Goal: Task Accomplishment & Management: Use online tool/utility

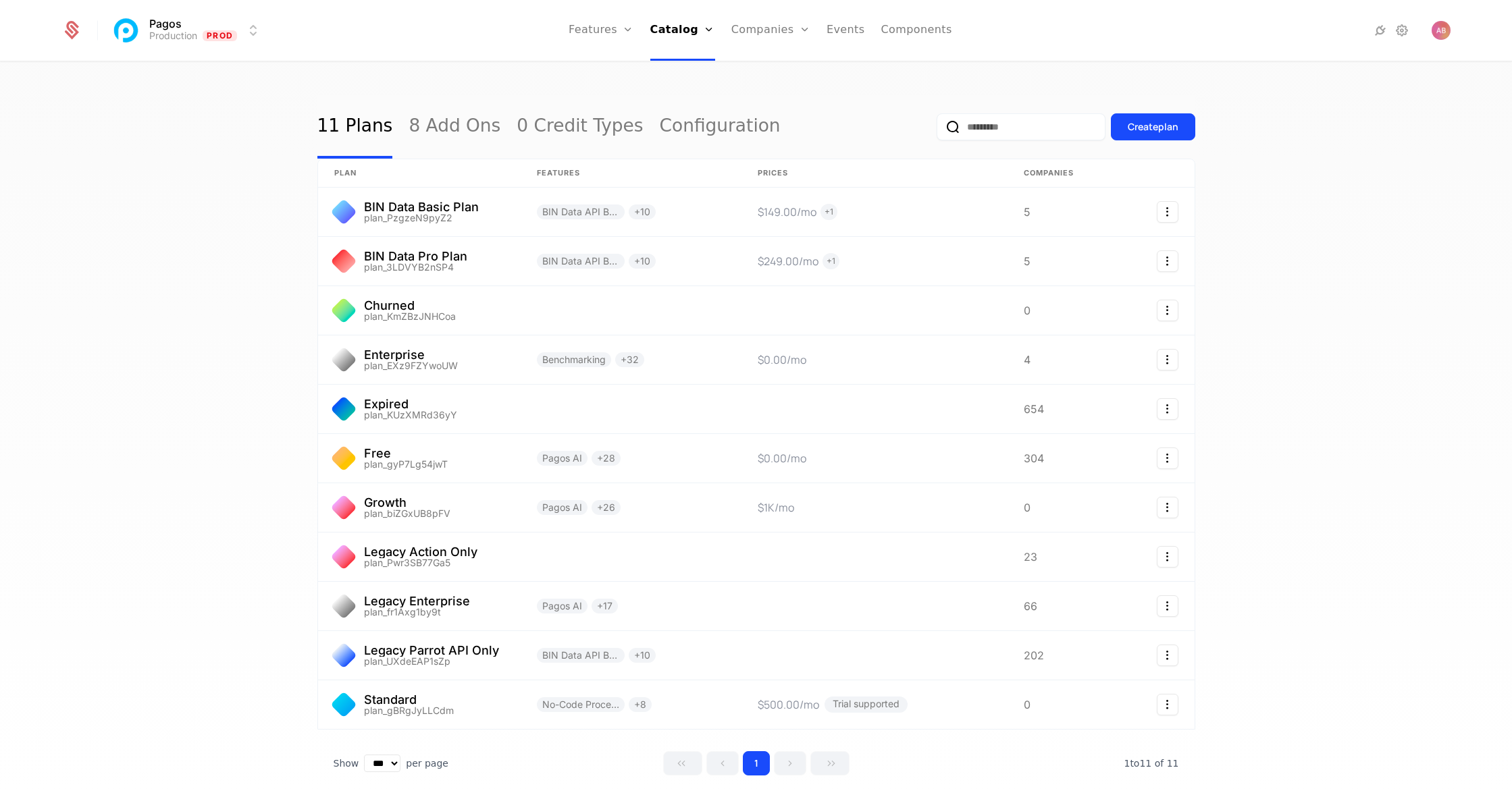
select select "***"
click at [454, 131] on link "8 Add Ons" at bounding box center [454, 127] width 92 height 64
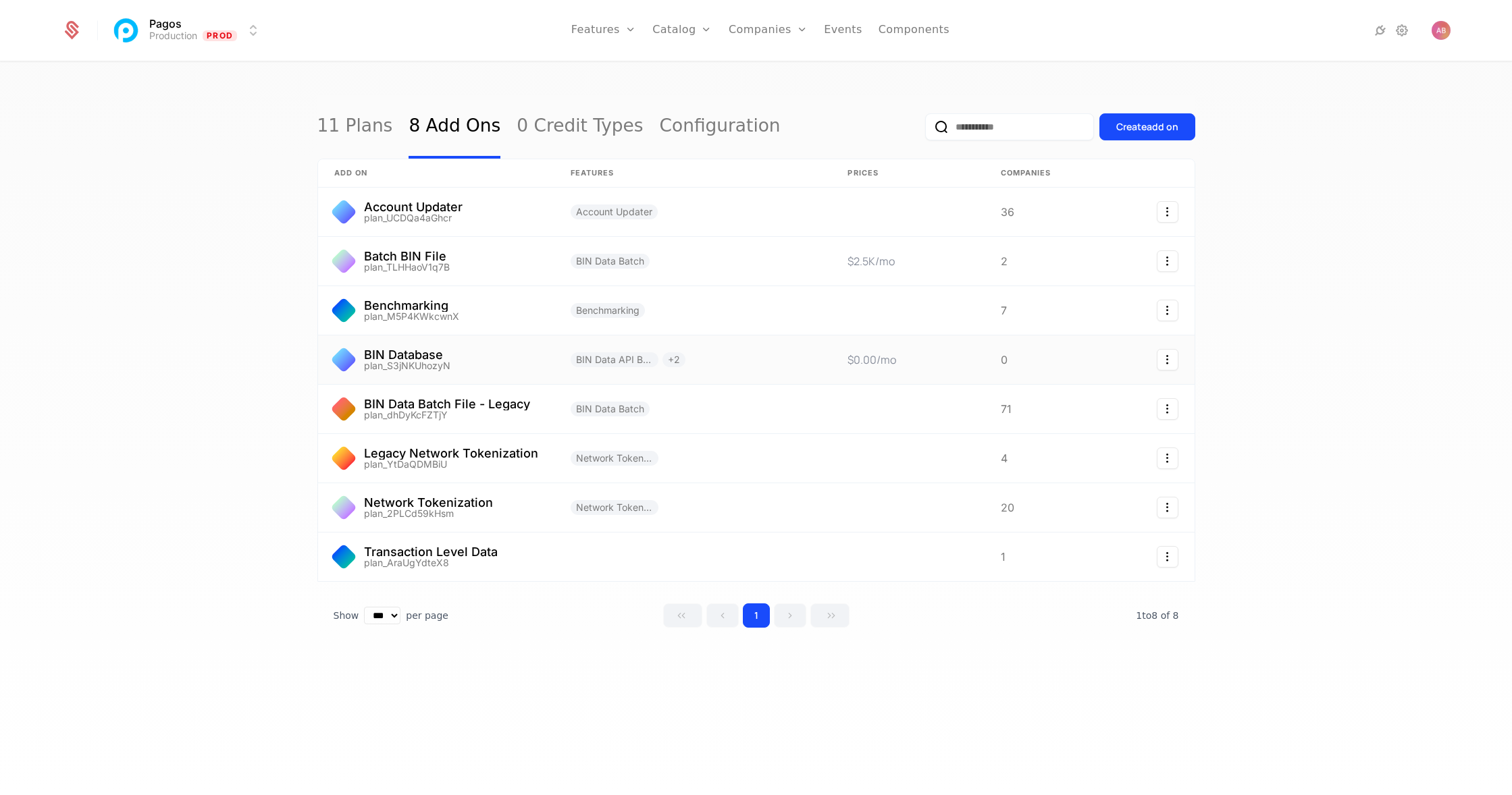
click at [431, 362] on link at bounding box center [436, 360] width 237 height 49
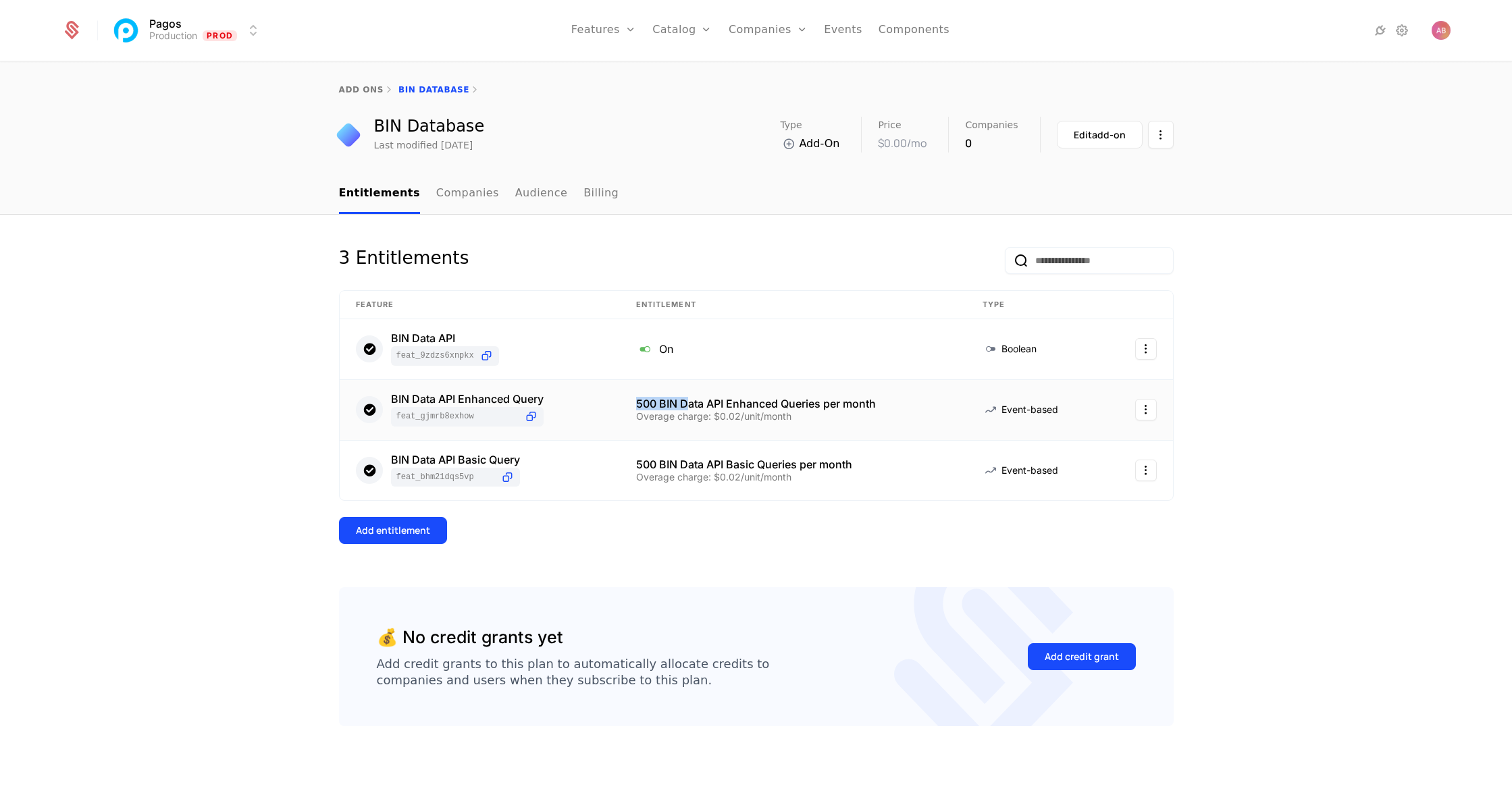
drag, startPoint x: 634, startPoint y: 407, endPoint x: 687, endPoint y: 407, distance: 53.0
click at [687, 407] on td "500 BIN Data API Enhanced Queries per month Overage charge: $0.02/unit/month" at bounding box center [793, 411] width 346 height 61
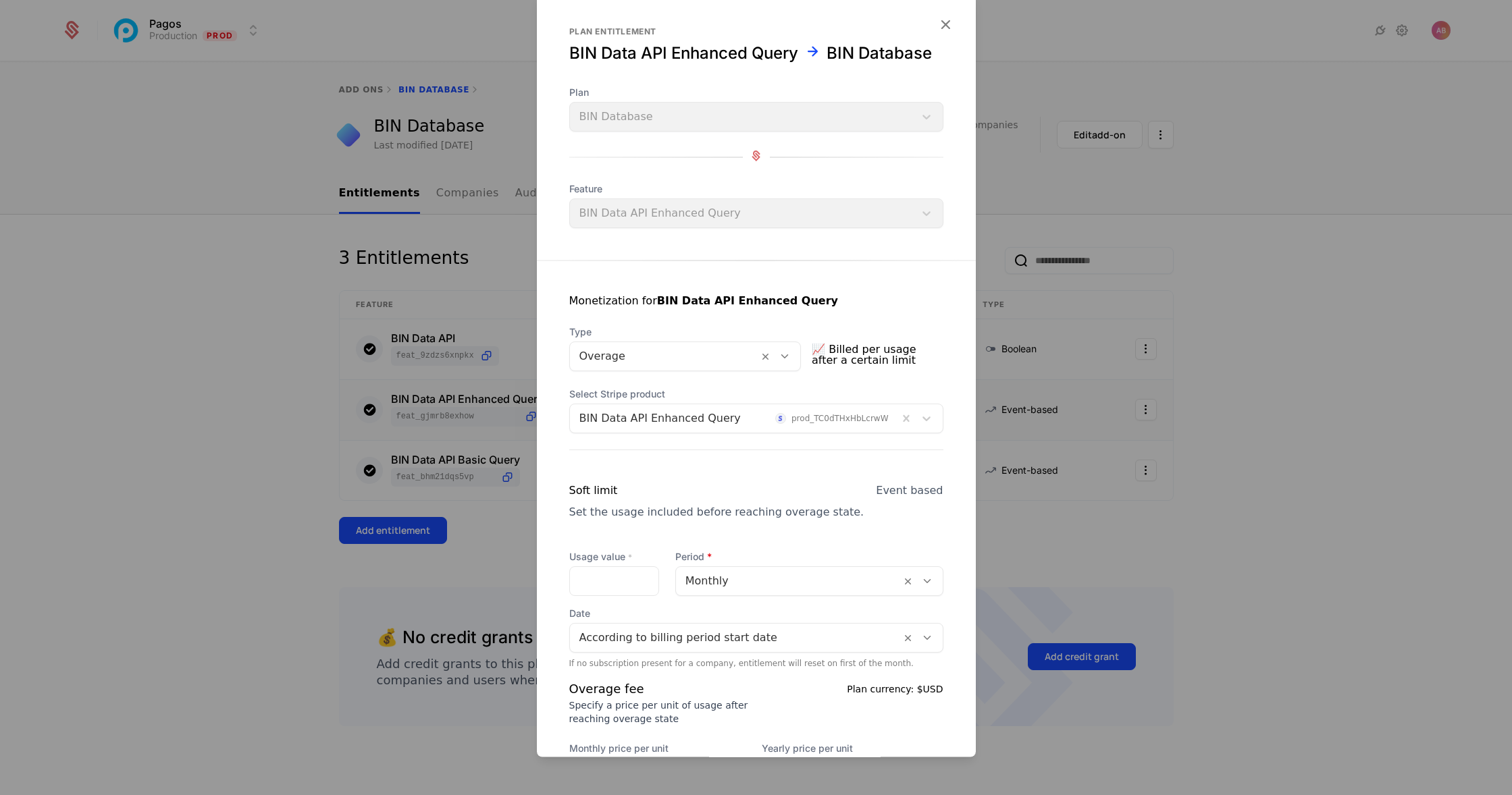
click at [940, 20] on icon "button" at bounding box center [945, 25] width 18 height 18
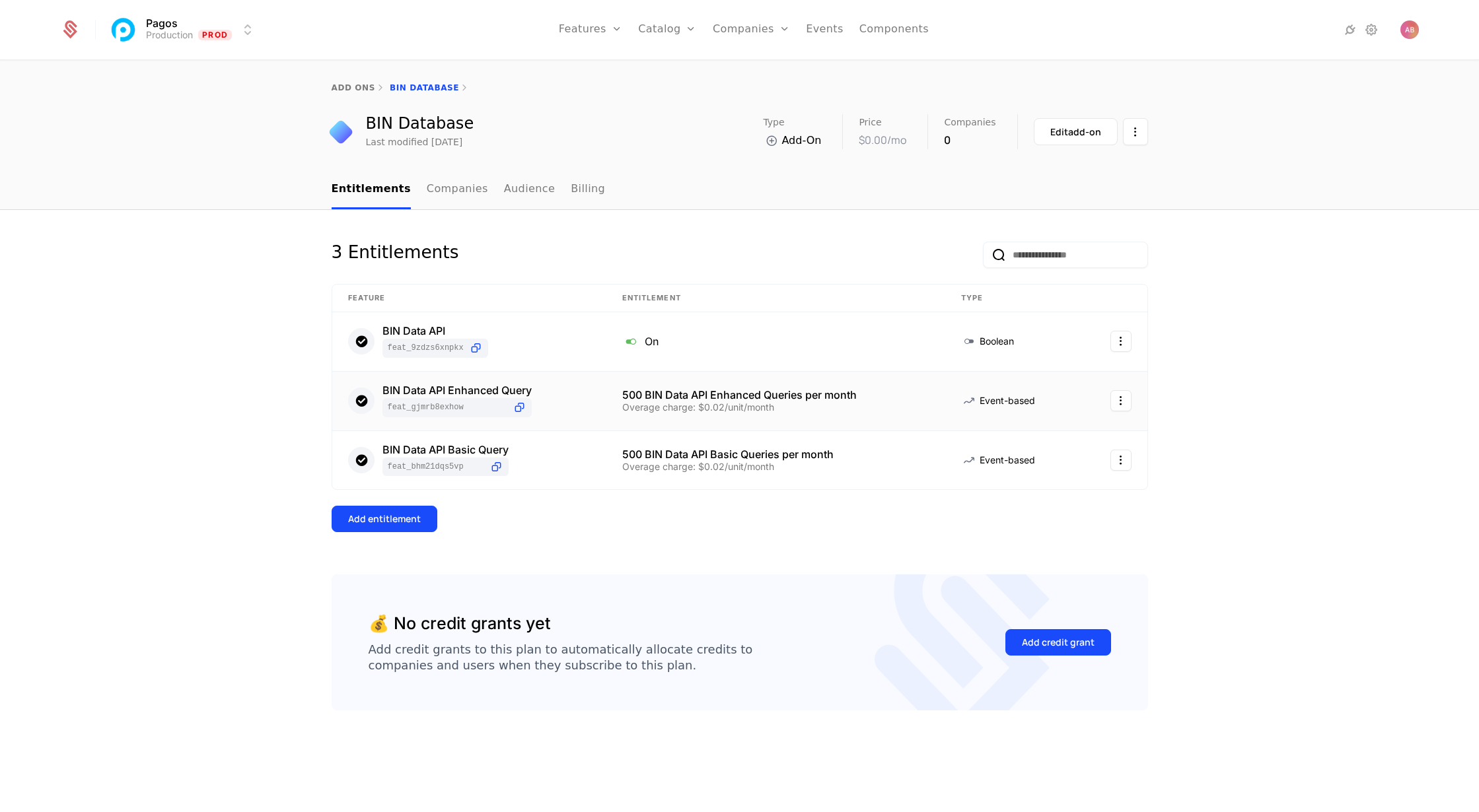
click at [680, 129] on link "Configuration" at bounding box center [688, 128] width 68 height 11
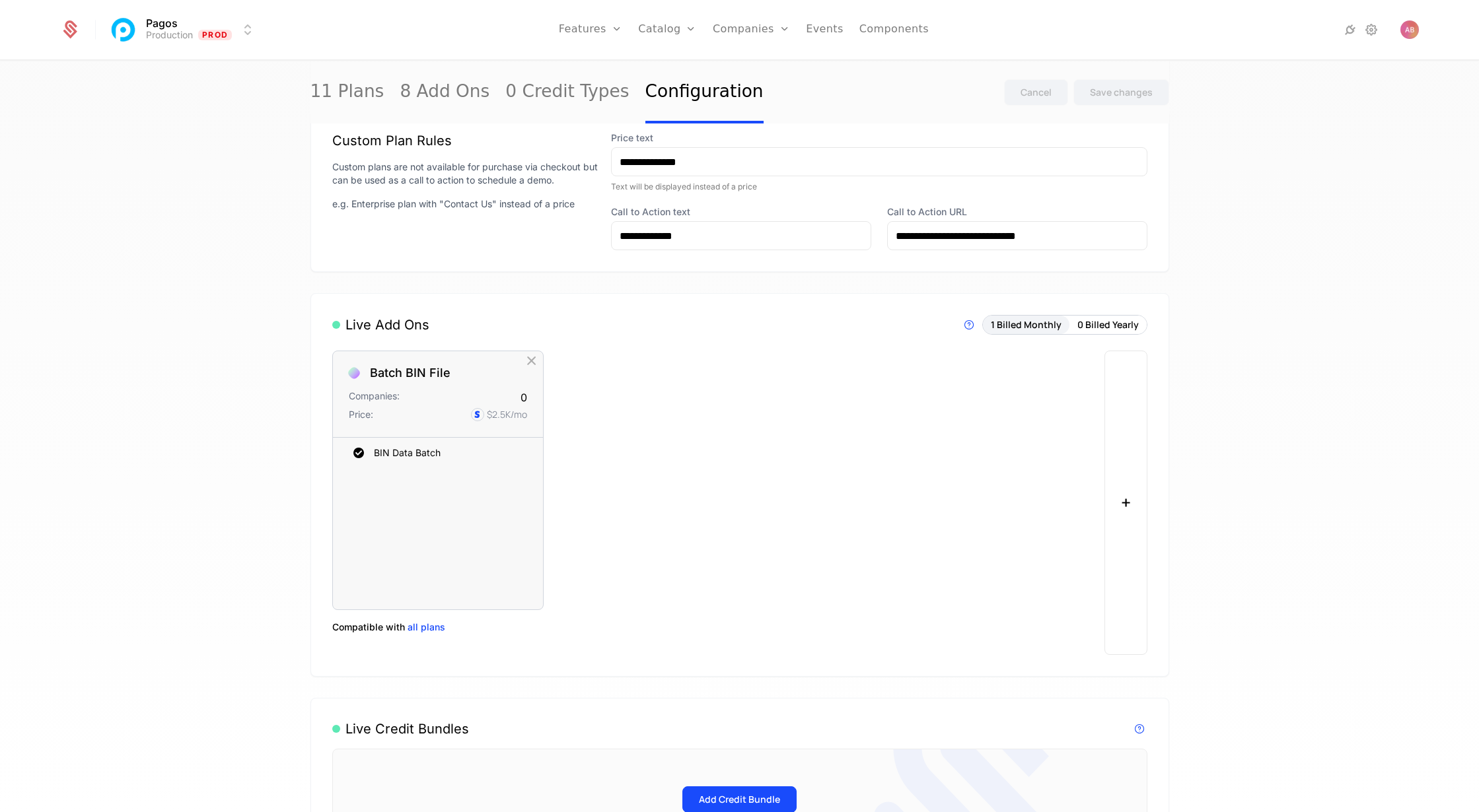
scroll to position [576, 0]
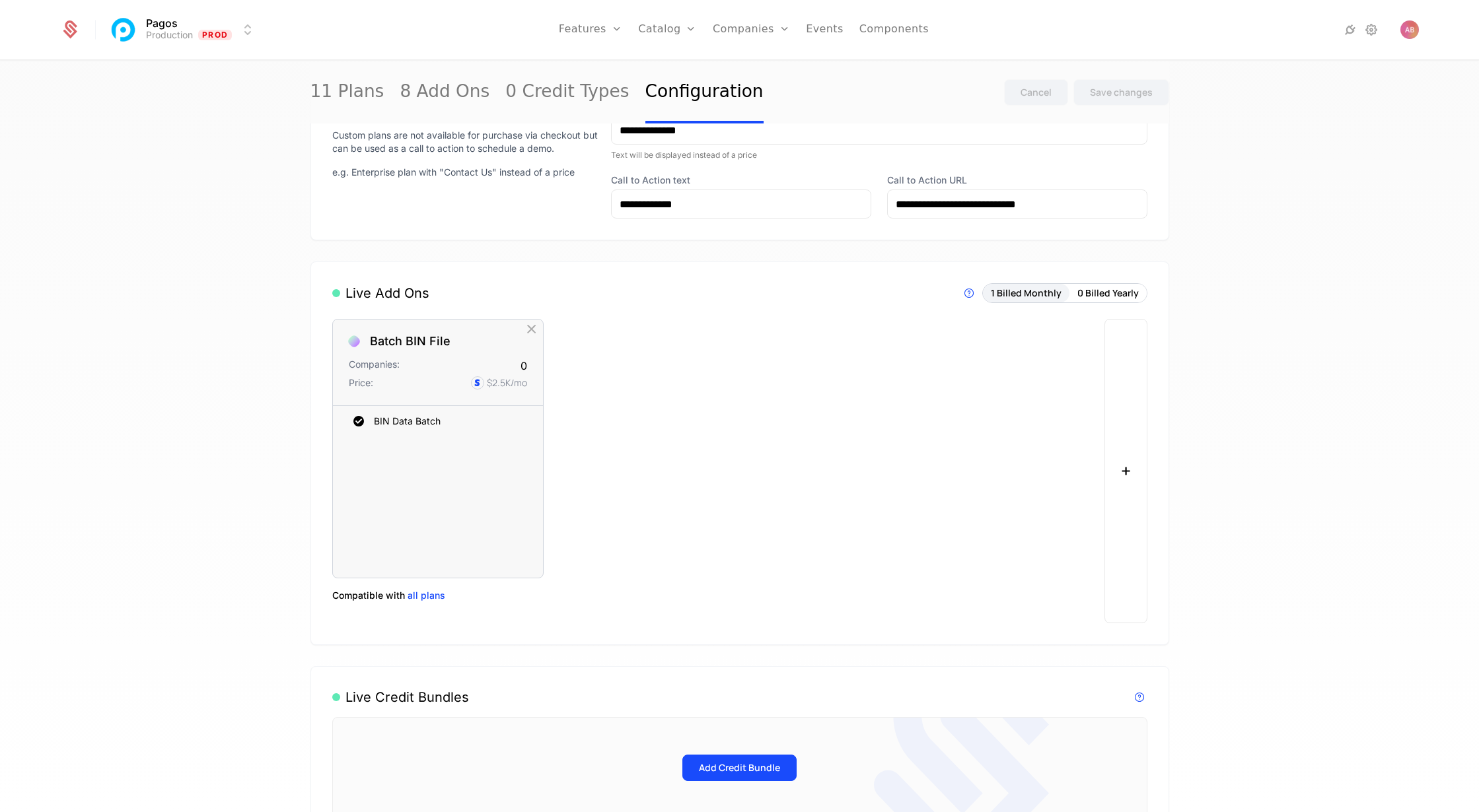
click at [1127, 468] on button "+" at bounding box center [1125, 471] width 43 height 304
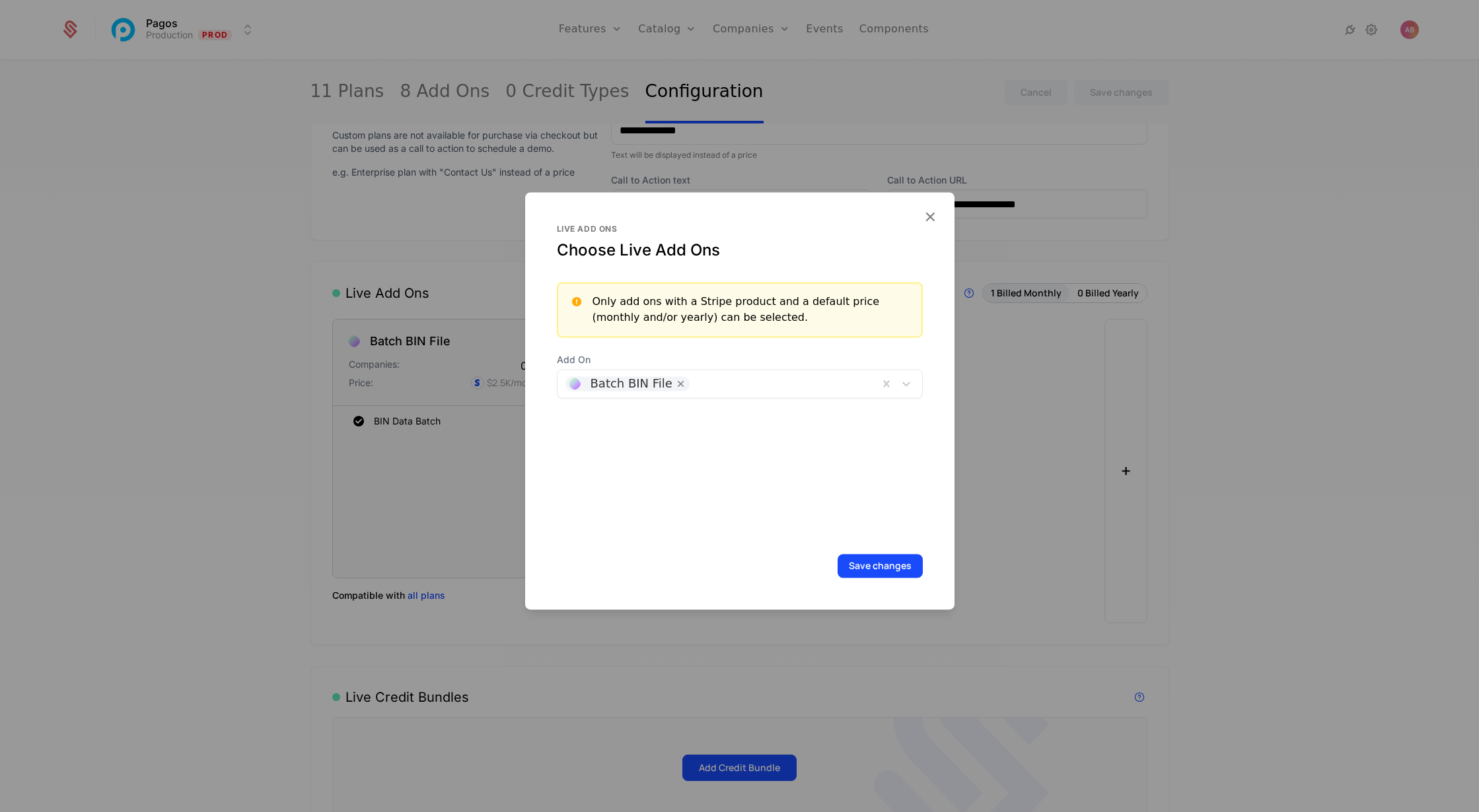
click at [791, 388] on div at bounding box center [782, 384] width 177 height 19
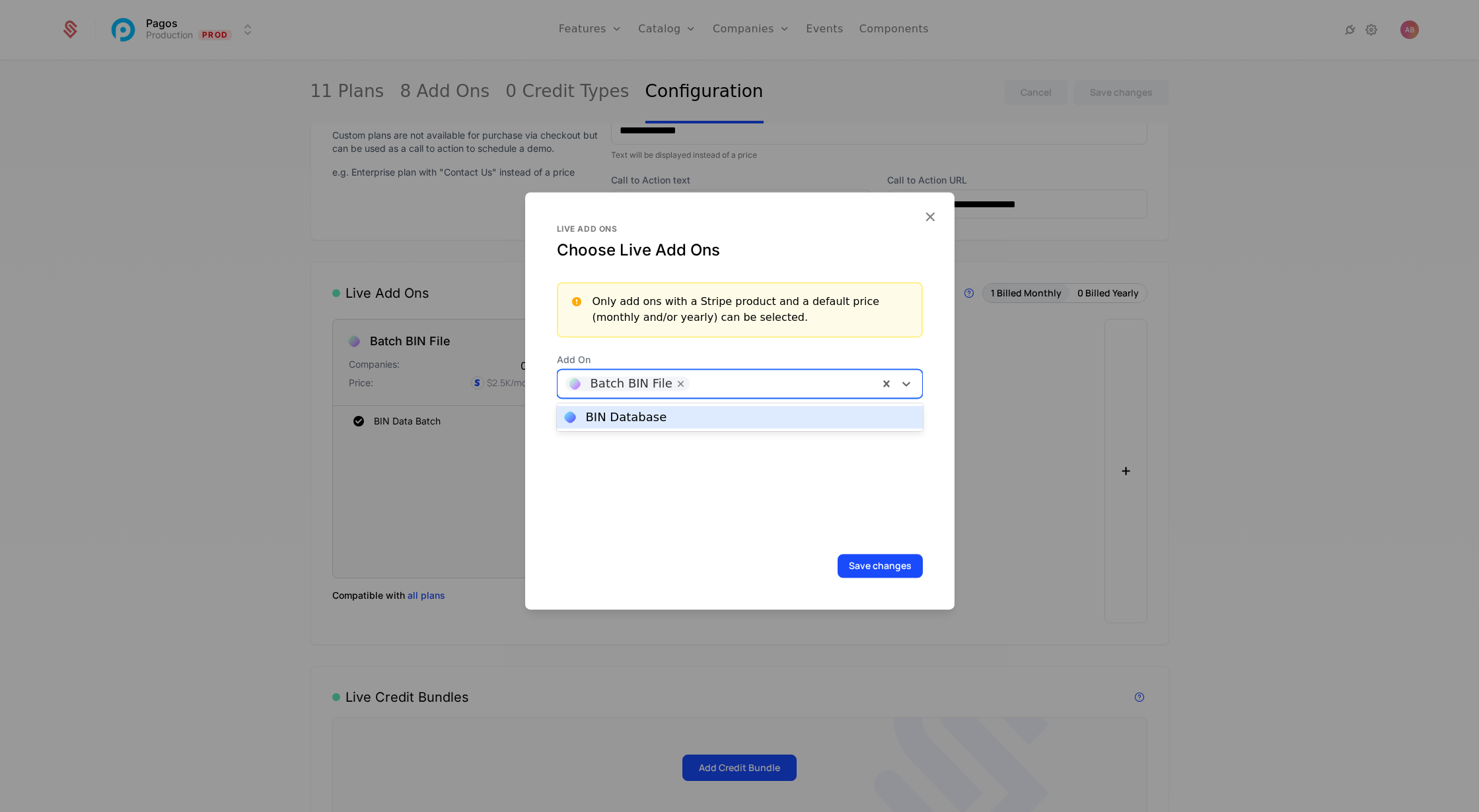
click at [689, 420] on div "BIN Database" at bounding box center [740, 418] width 350 height 12
click at [881, 567] on button "Save changes" at bounding box center [880, 566] width 85 height 24
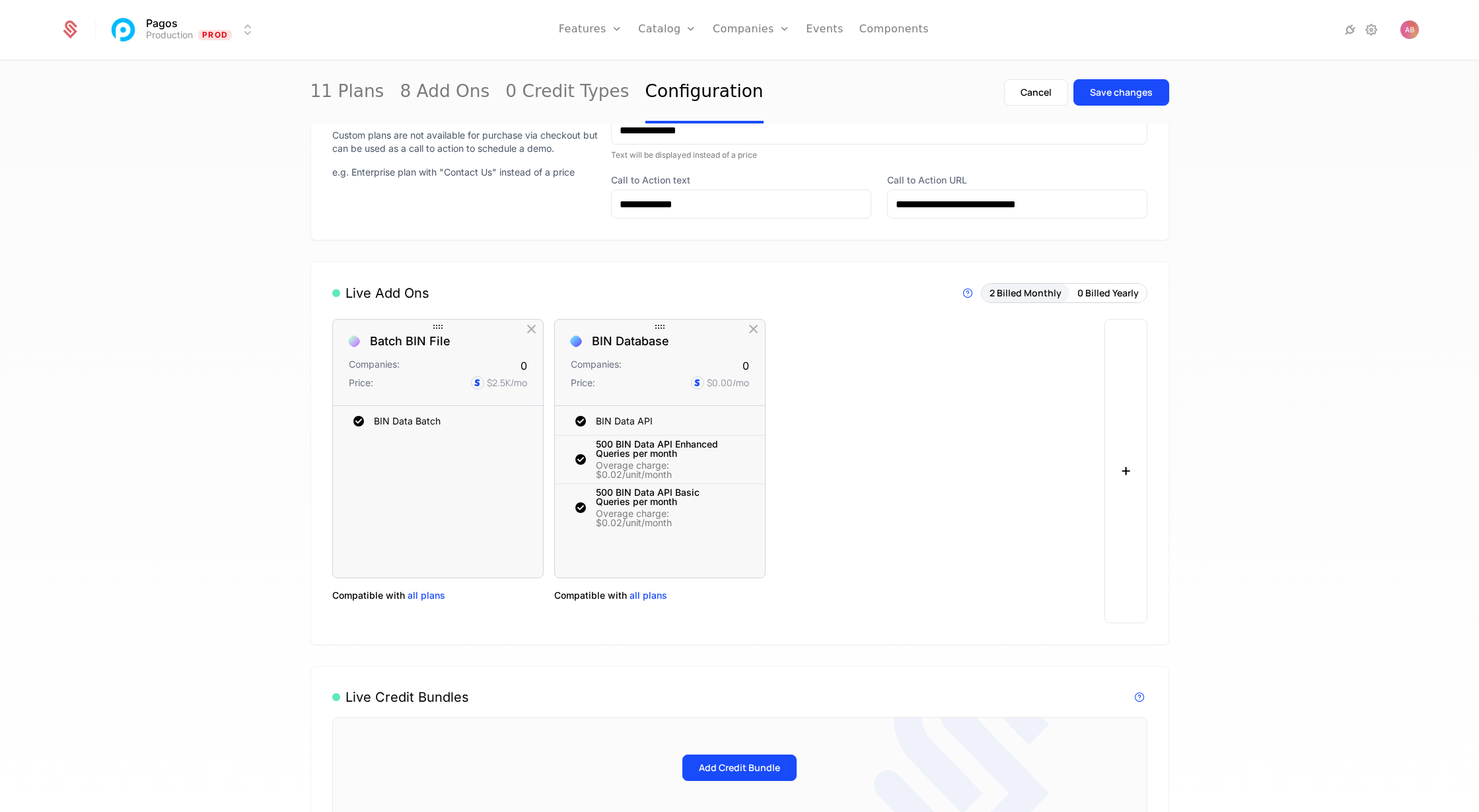
click at [645, 597] on span "all plans" at bounding box center [648, 595] width 38 height 13
click at [646, 593] on span "all plans" at bounding box center [648, 595] width 38 height 13
click at [1123, 89] on div "Save changes" at bounding box center [1121, 92] width 63 height 13
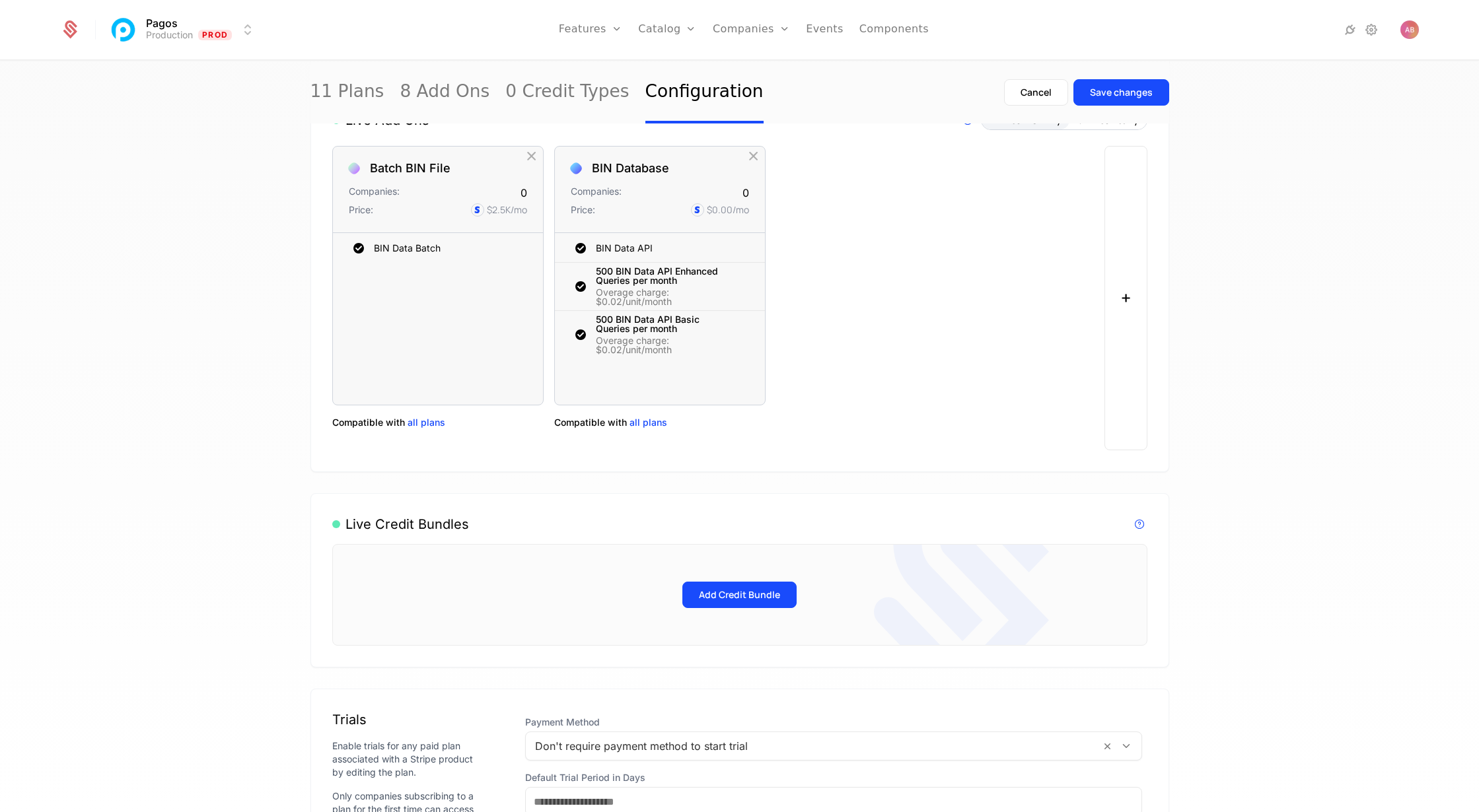
scroll to position [843, 0]
click at [650, 423] on span "all plans" at bounding box center [648, 424] width 38 height 13
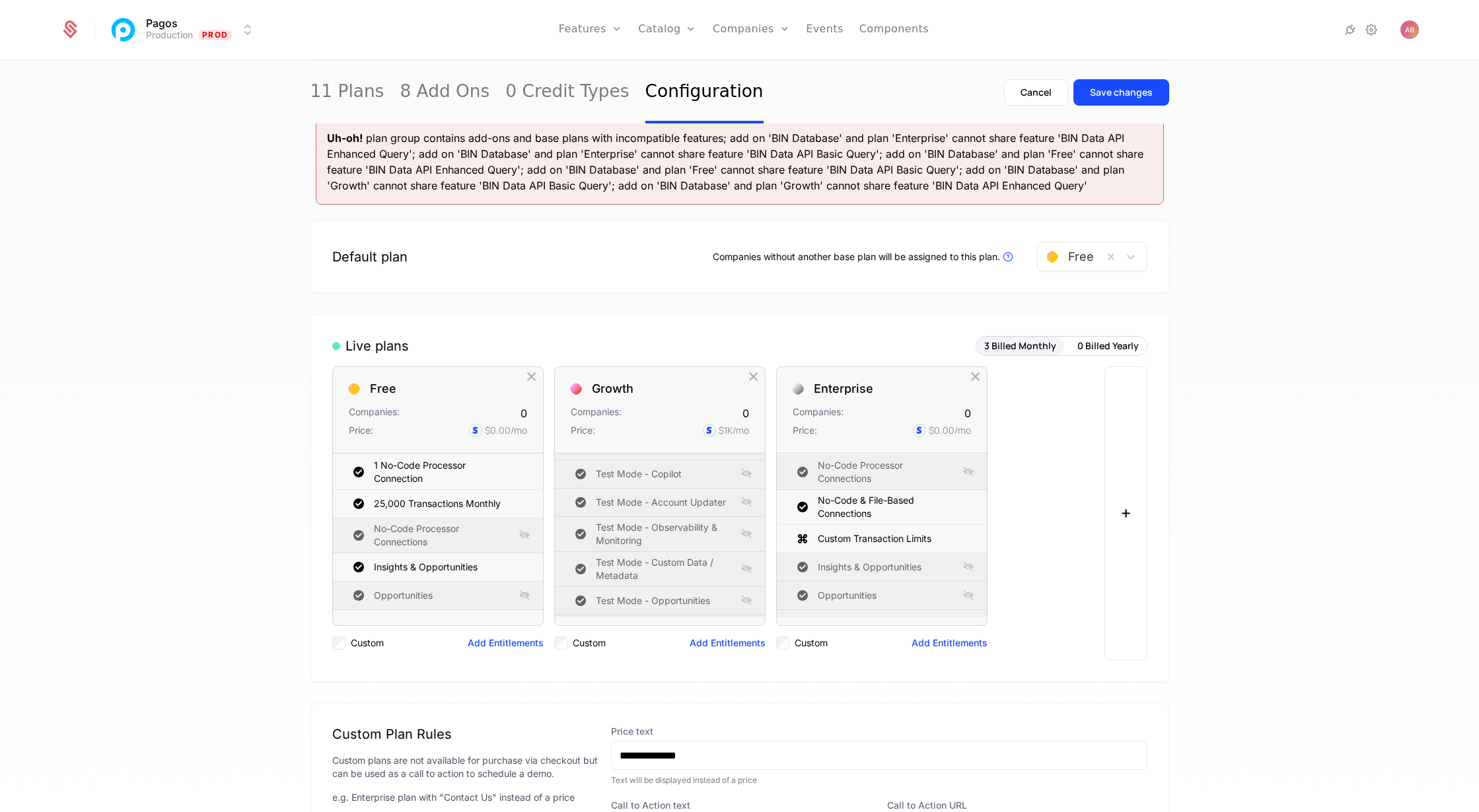
scroll to position [0, 0]
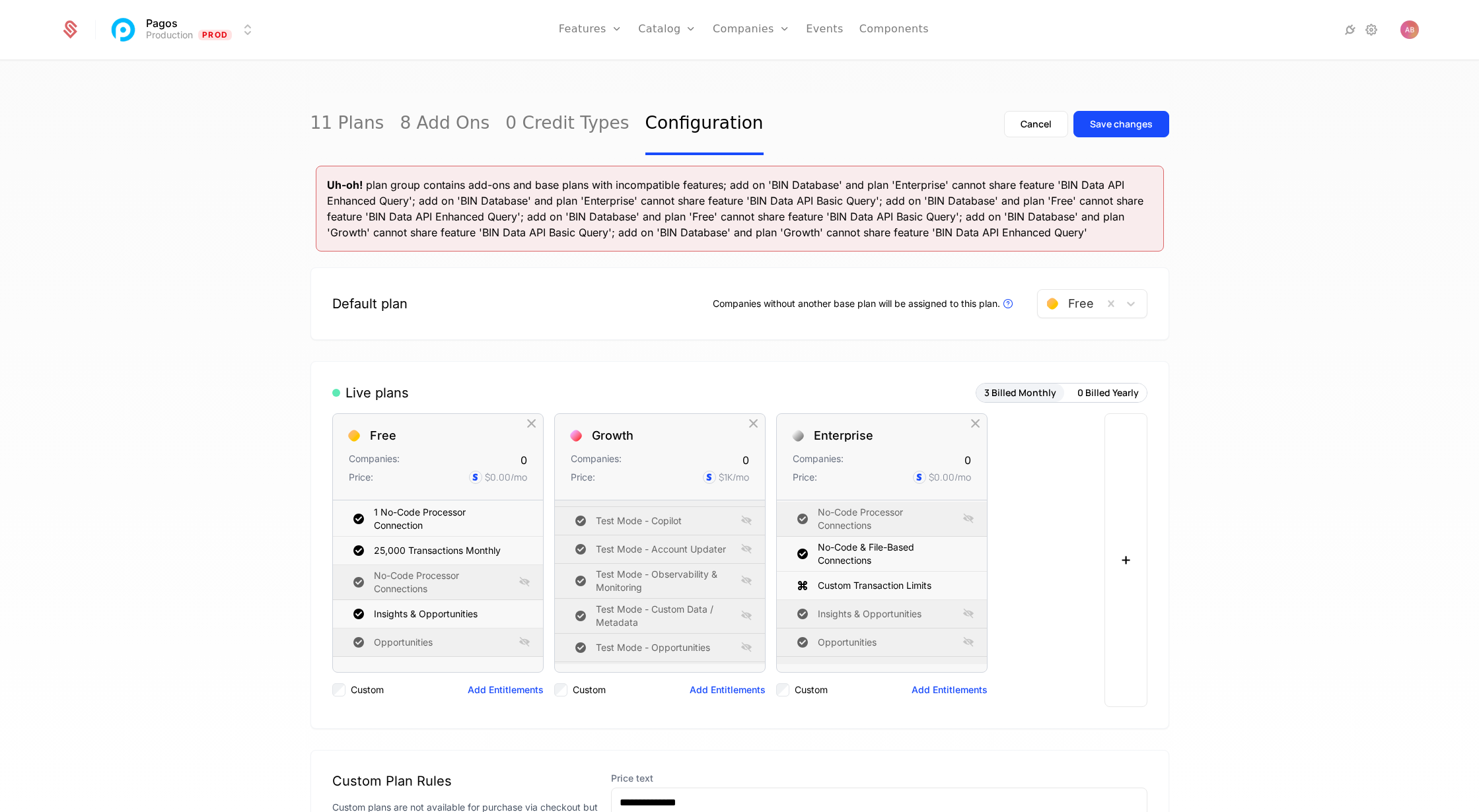
click at [1034, 124] on div "Cancel" at bounding box center [1036, 124] width 31 height 13
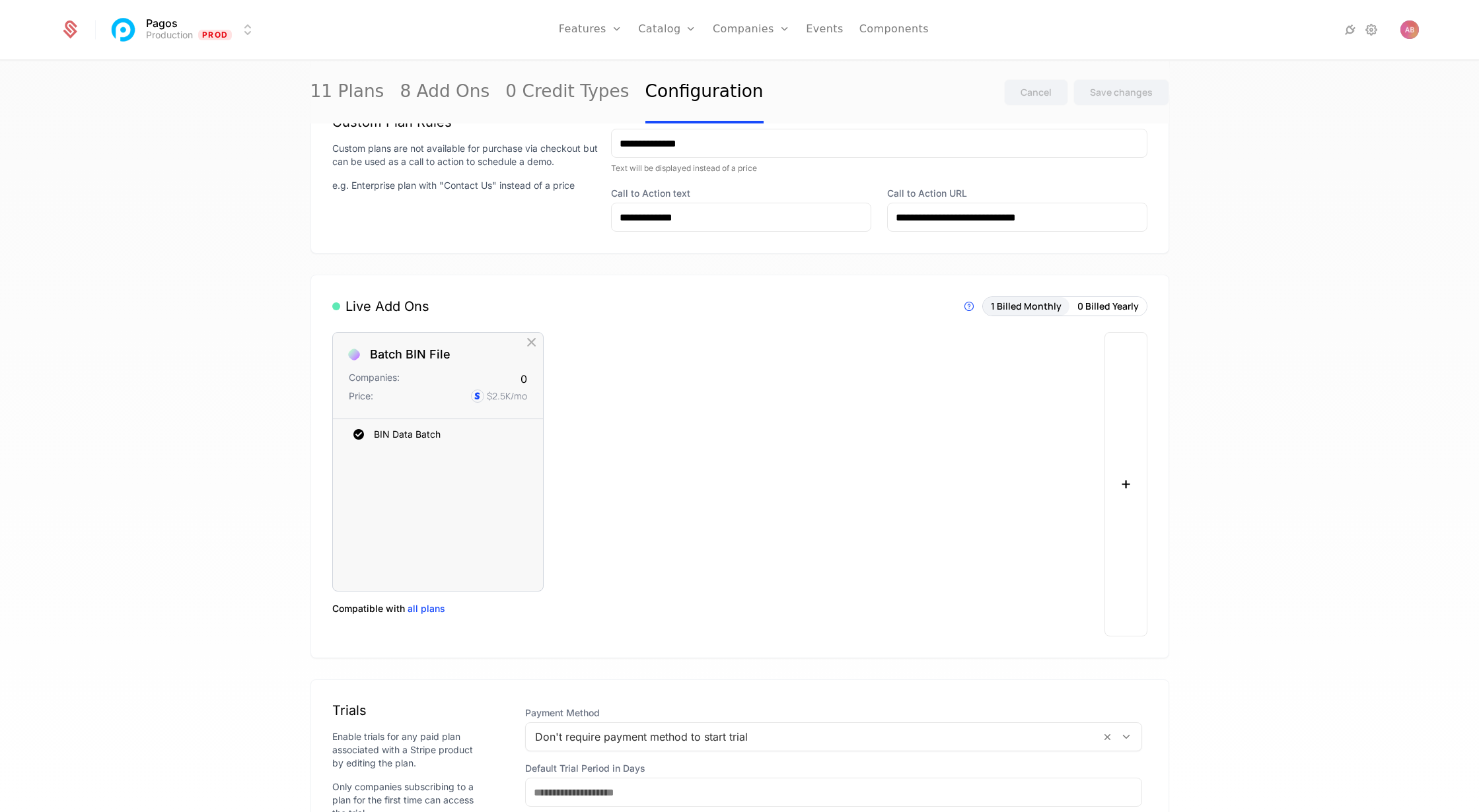
scroll to position [564, 0]
click at [1127, 473] on button "+" at bounding box center [1125, 483] width 43 height 304
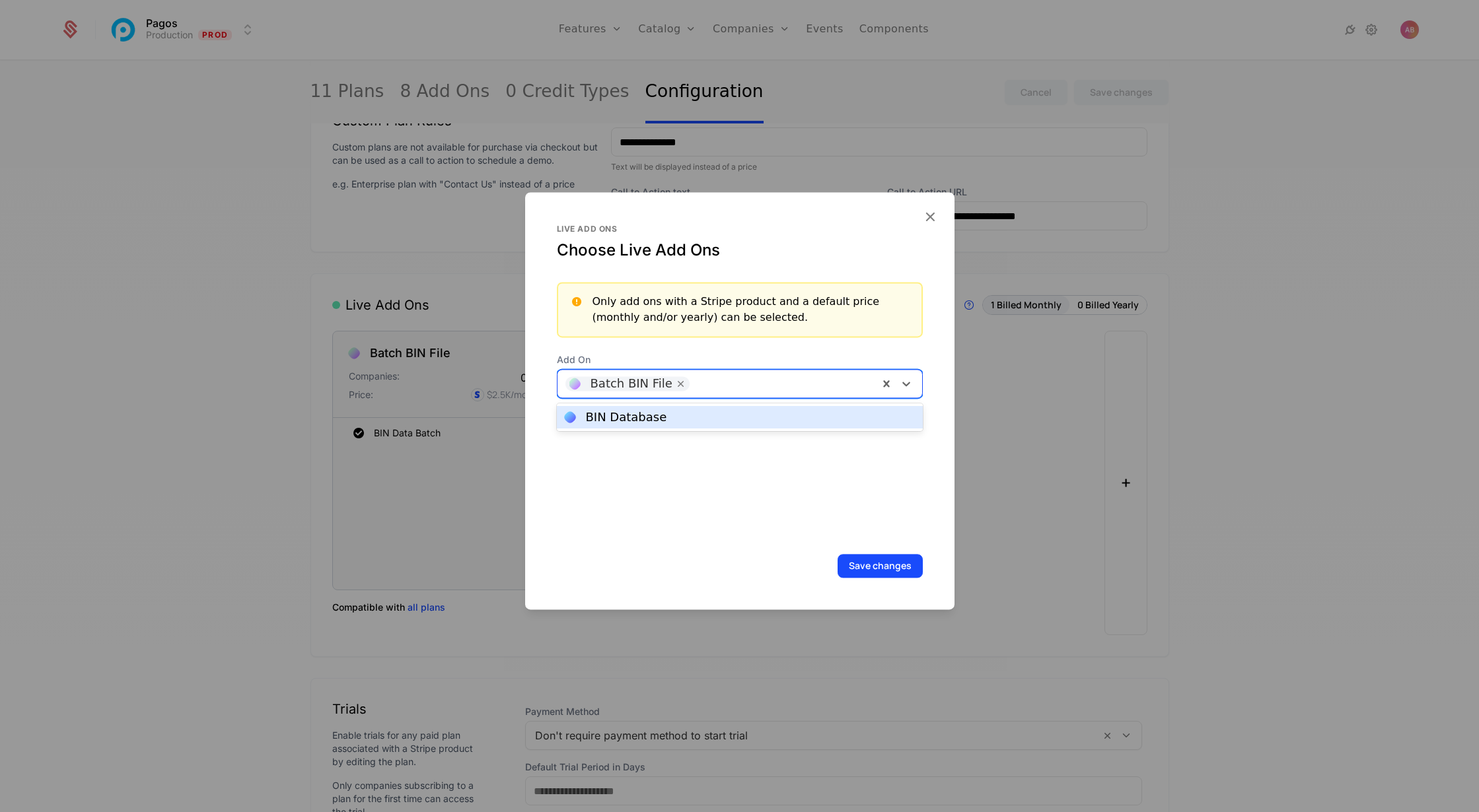
click at [765, 392] on div at bounding box center [782, 384] width 177 height 19
click at [722, 418] on div "BIN Database" at bounding box center [740, 418] width 350 height 12
click at [885, 568] on button "Save changes" at bounding box center [880, 566] width 85 height 24
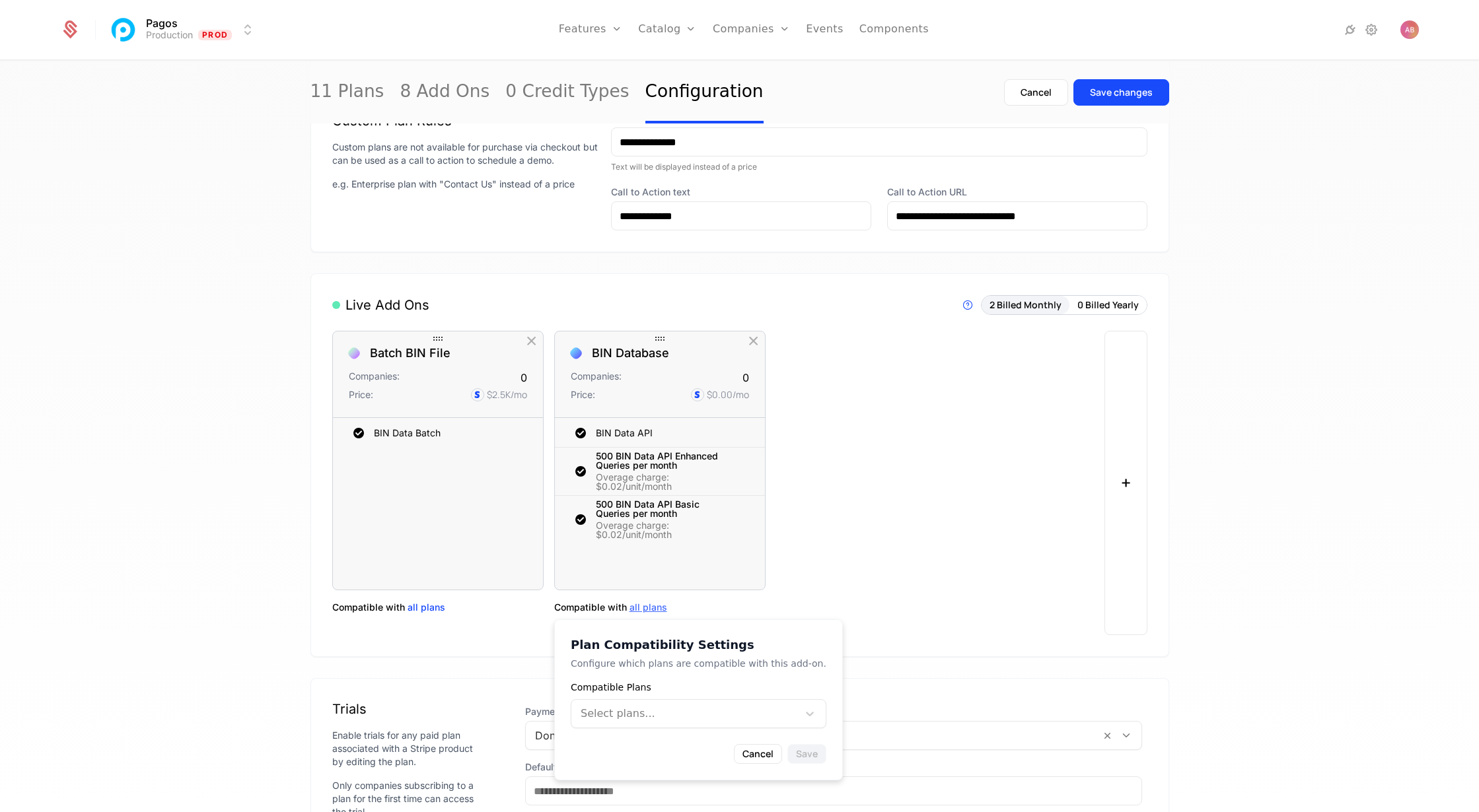
click at [647, 609] on span "all plans" at bounding box center [648, 607] width 38 height 13
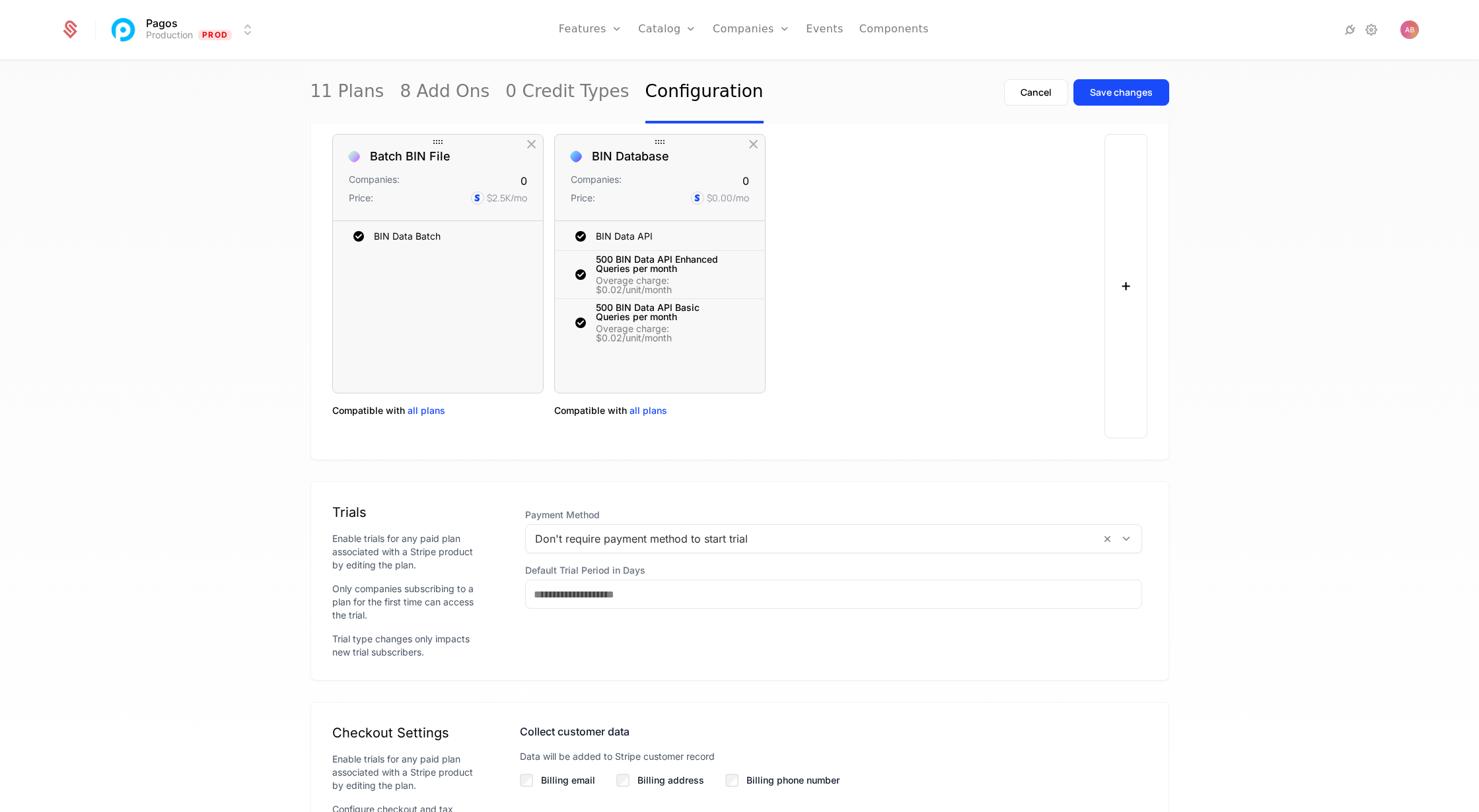
scroll to position [773, 0]
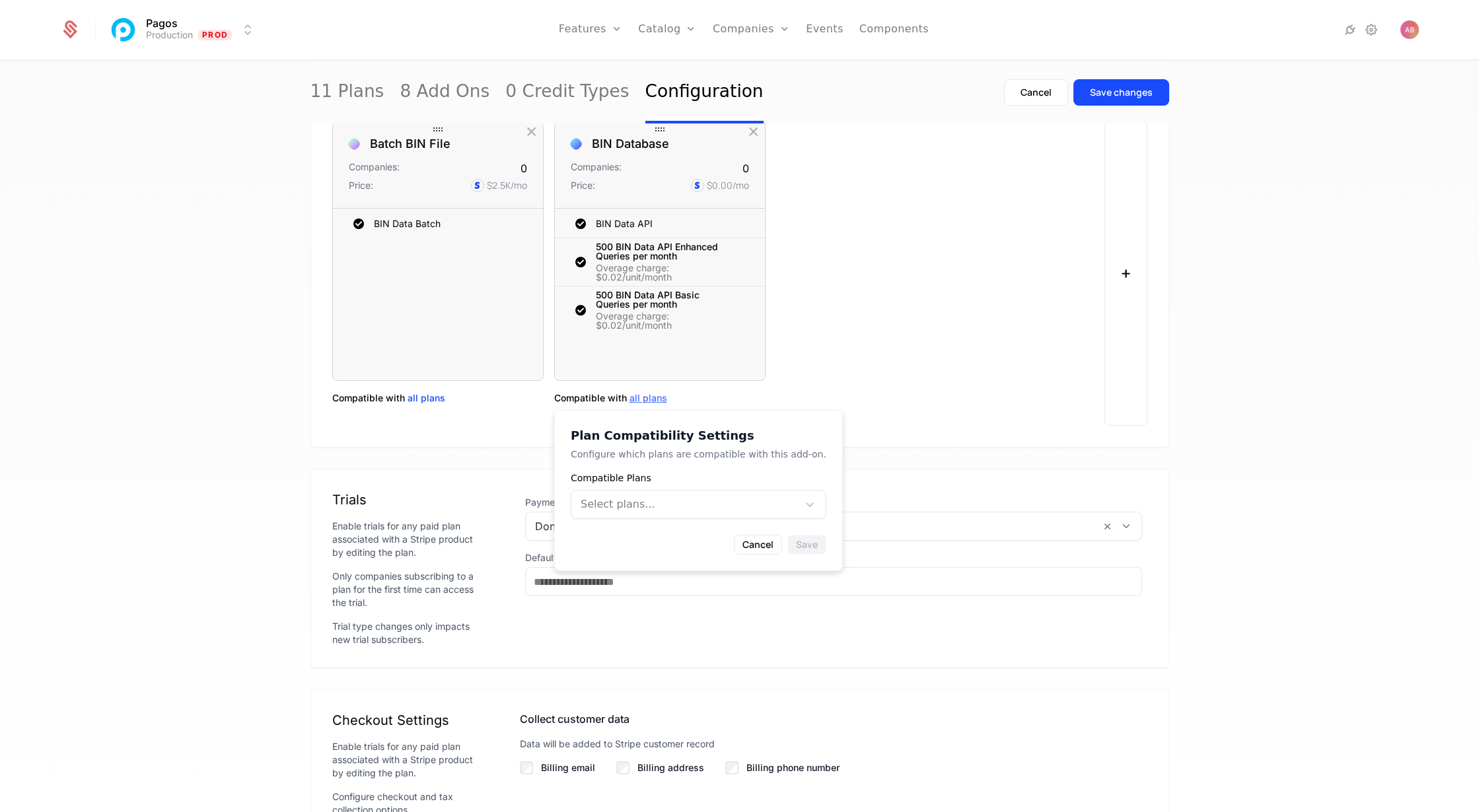
click at [641, 392] on span "all plans" at bounding box center [648, 398] width 38 height 13
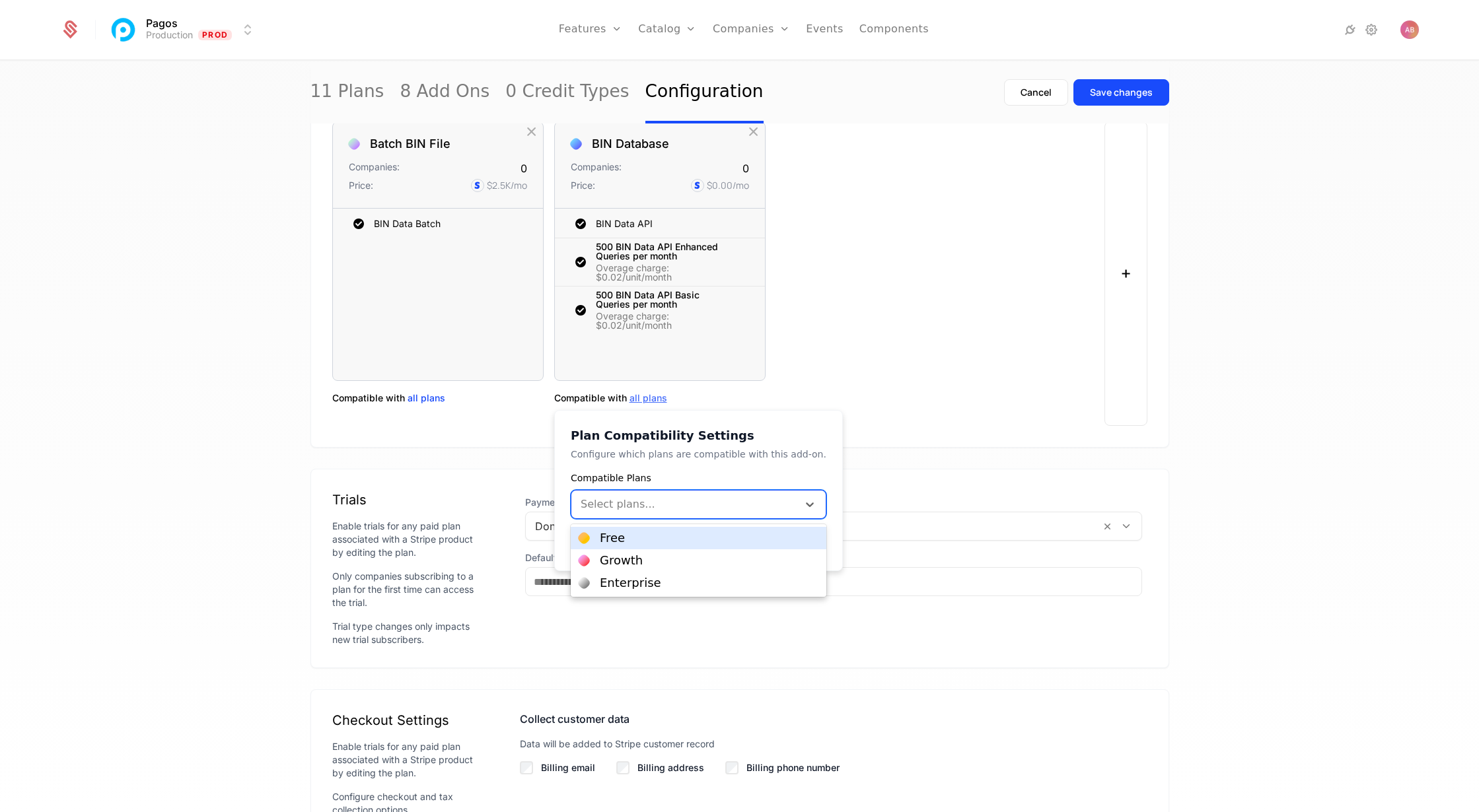
click at [638, 500] on div at bounding box center [685, 504] width 208 height 19
click at [686, 502] on div at bounding box center [711, 504] width 123 height 19
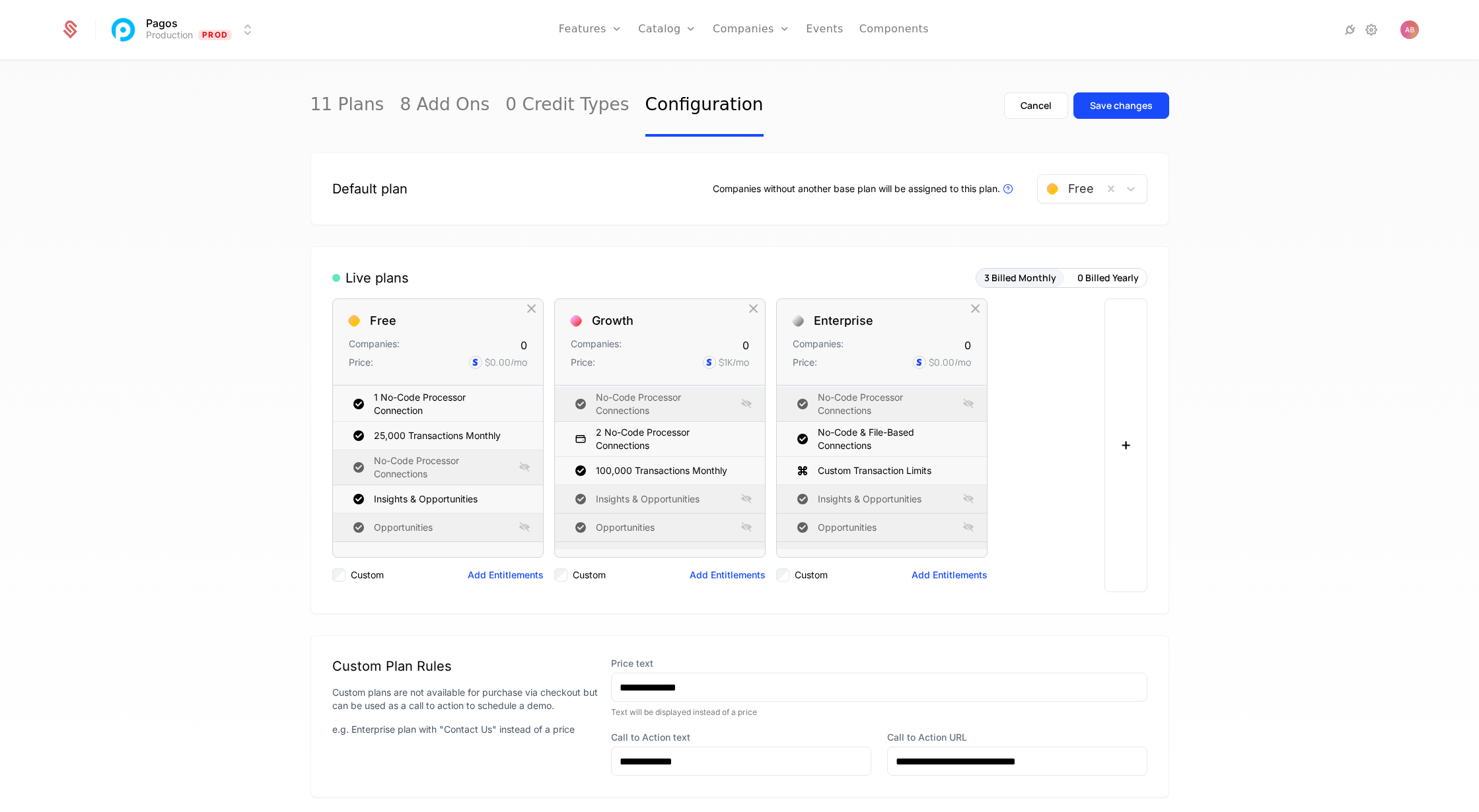
scroll to position [15, 0]
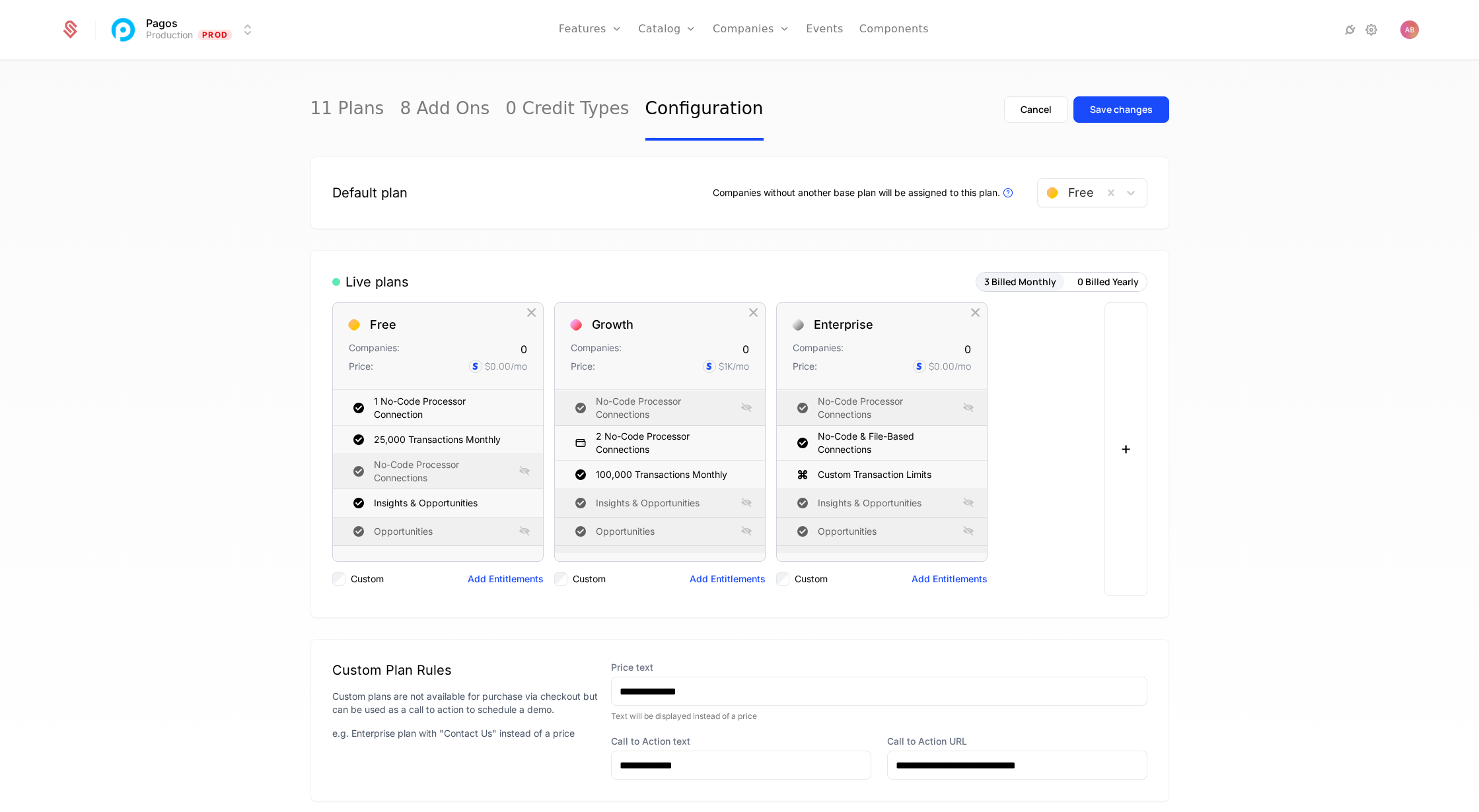
click at [1100, 111] on div "Save changes" at bounding box center [1121, 109] width 63 height 13
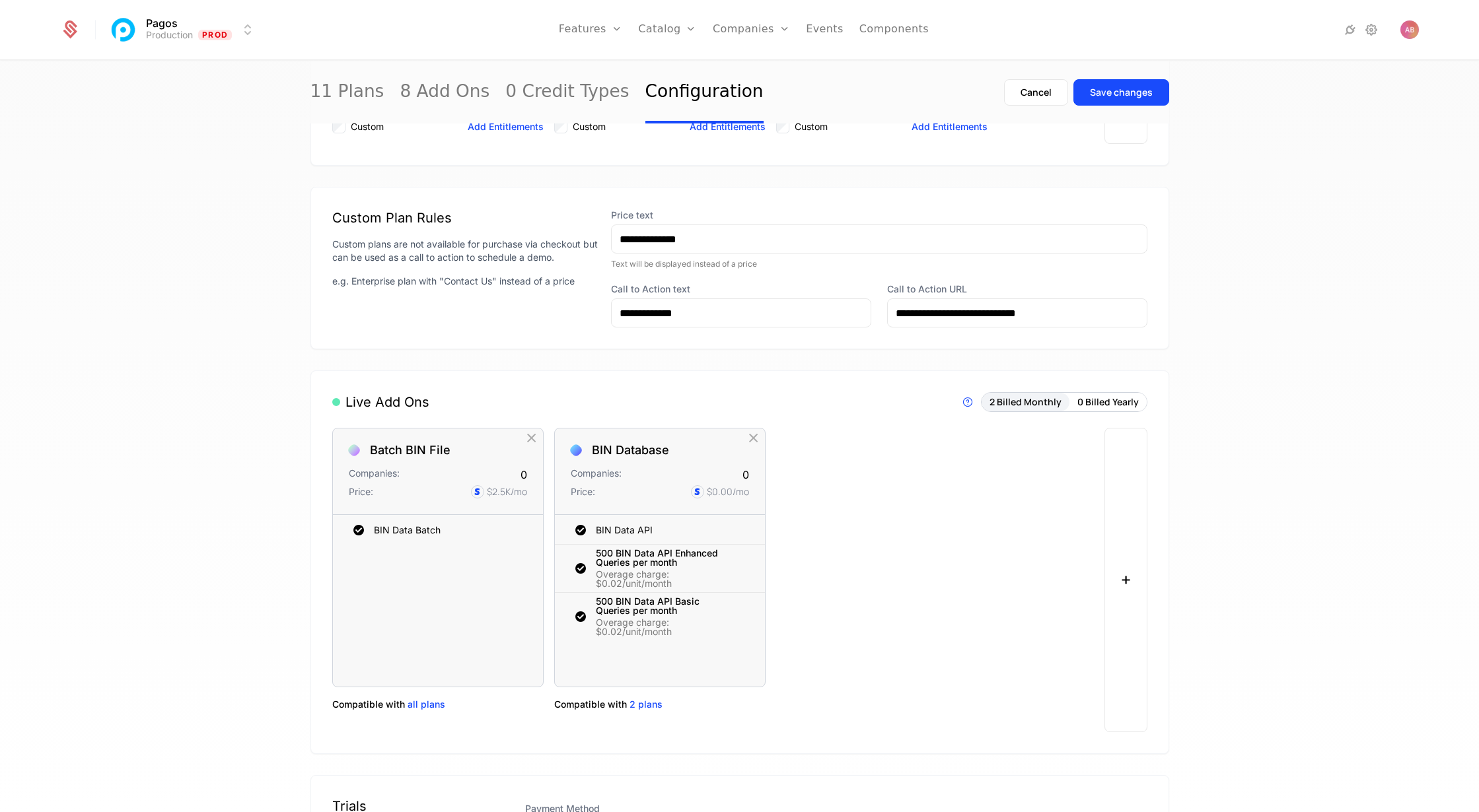
scroll to position [546, 0]
